Goal: Find specific page/section: Find specific page/section

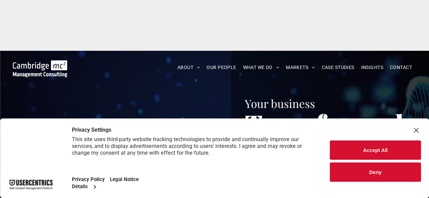
click at [365, 151] on button "Accept All" at bounding box center [375, 150] width 91 height 19
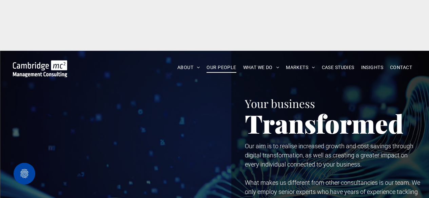
click at [220, 62] on span "OUR PEOPLE" at bounding box center [220, 67] width 29 height 11
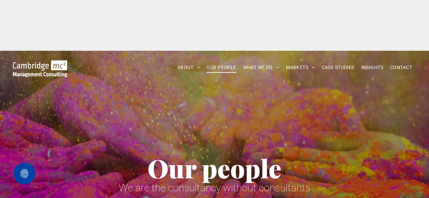
drag, startPoint x: 0, startPoint y: 0, endPoint x: 220, endPoint y: 16, distance: 220.9
click at [220, 62] on span "OUR PEOPLE" at bounding box center [220, 67] width 29 height 11
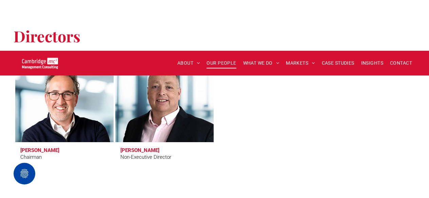
scroll to position [411, 0]
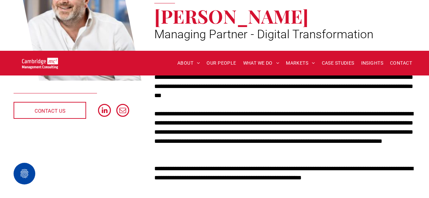
scroll to position [190, 0]
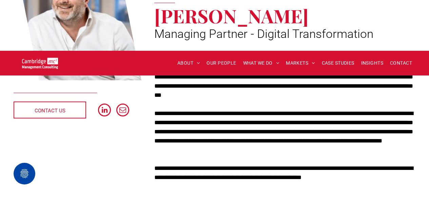
click at [99, 99] on div "CONTACT US" at bounding box center [81, 66] width 134 height 238
